Goal: Information Seeking & Learning: Learn about a topic

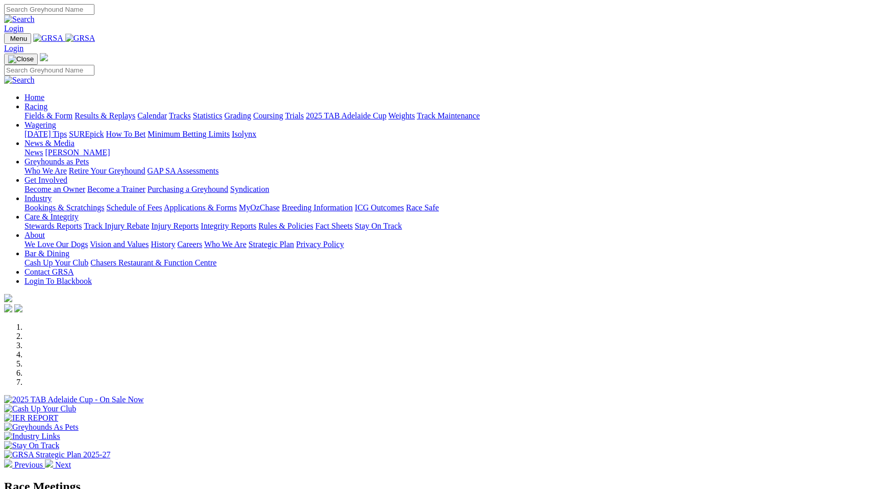
click at [47, 102] on link "Racing" at bounding box center [36, 106] width 23 height 9
click at [130, 111] on link "Results & Replays" at bounding box center [105, 115] width 61 height 9
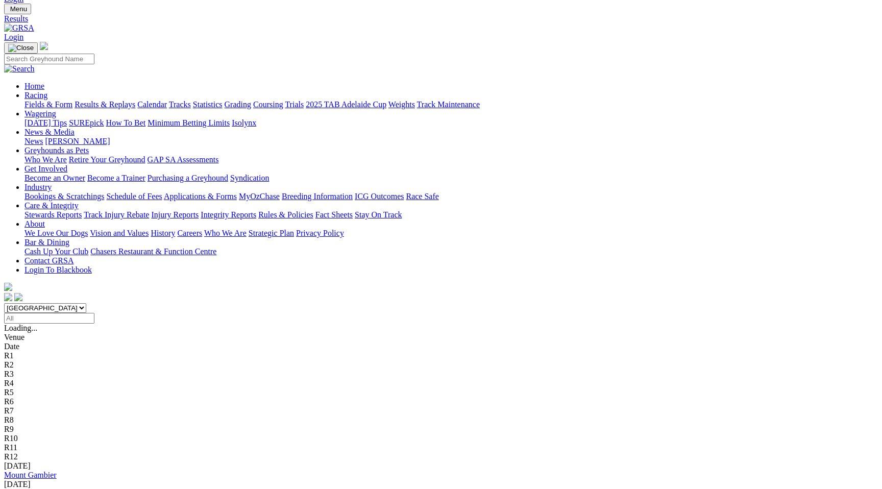
scroll to position [25, 0]
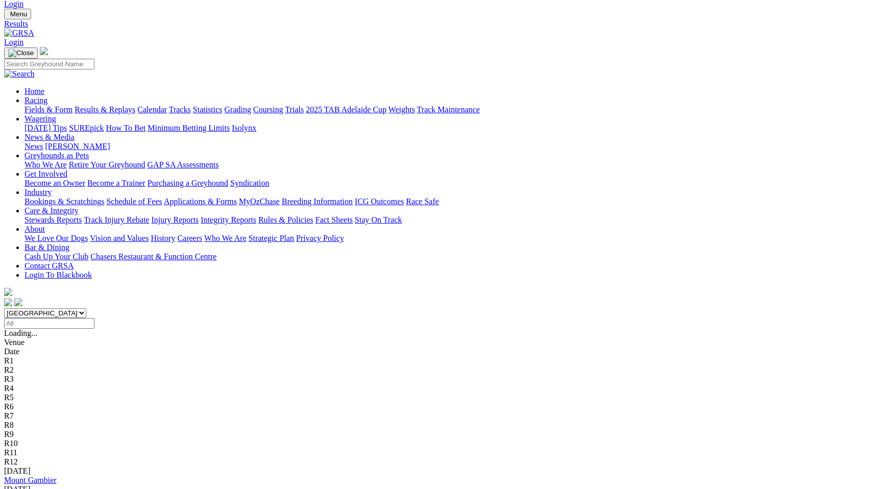
click at [47, 96] on link "Racing" at bounding box center [36, 100] width 23 height 9
click at [73, 105] on link "Fields & Form" at bounding box center [49, 109] width 48 height 9
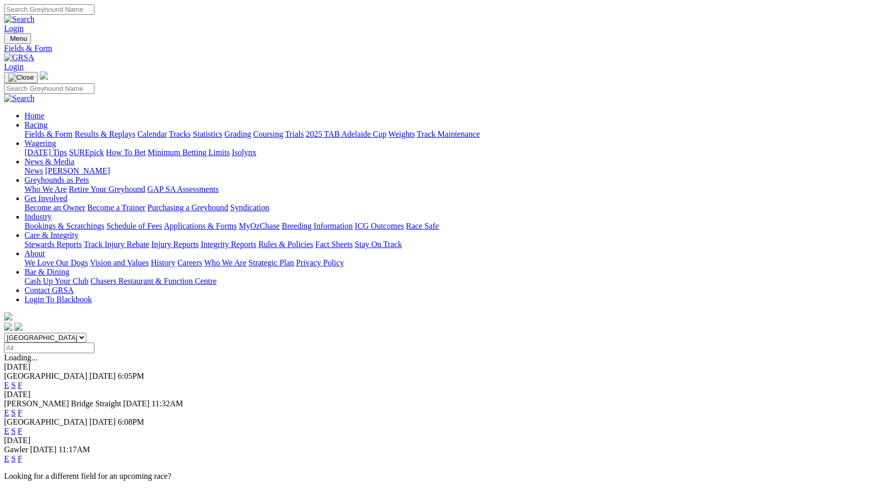
click at [116, 372] on span "Today" at bounding box center [102, 376] width 27 height 9
click at [9, 381] on link "E" at bounding box center [6, 385] width 5 height 9
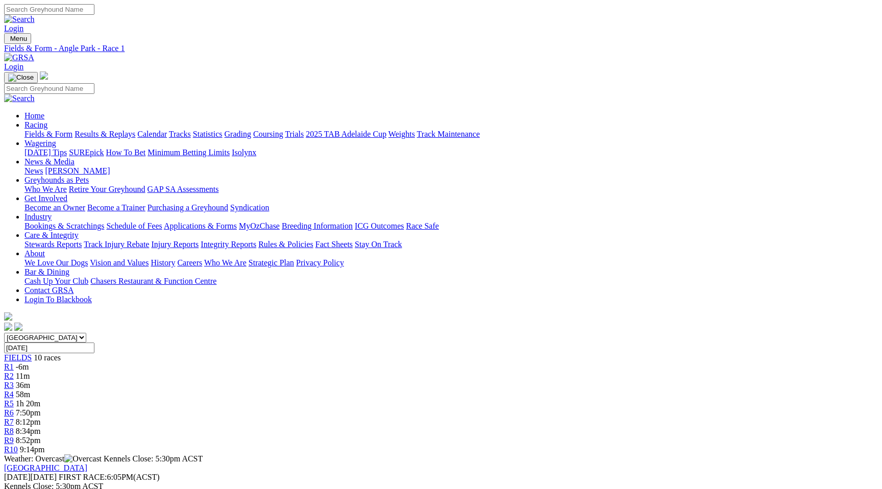
click at [14, 363] on link "R1" at bounding box center [9, 367] width 10 height 9
